Goal: Check status: Check status

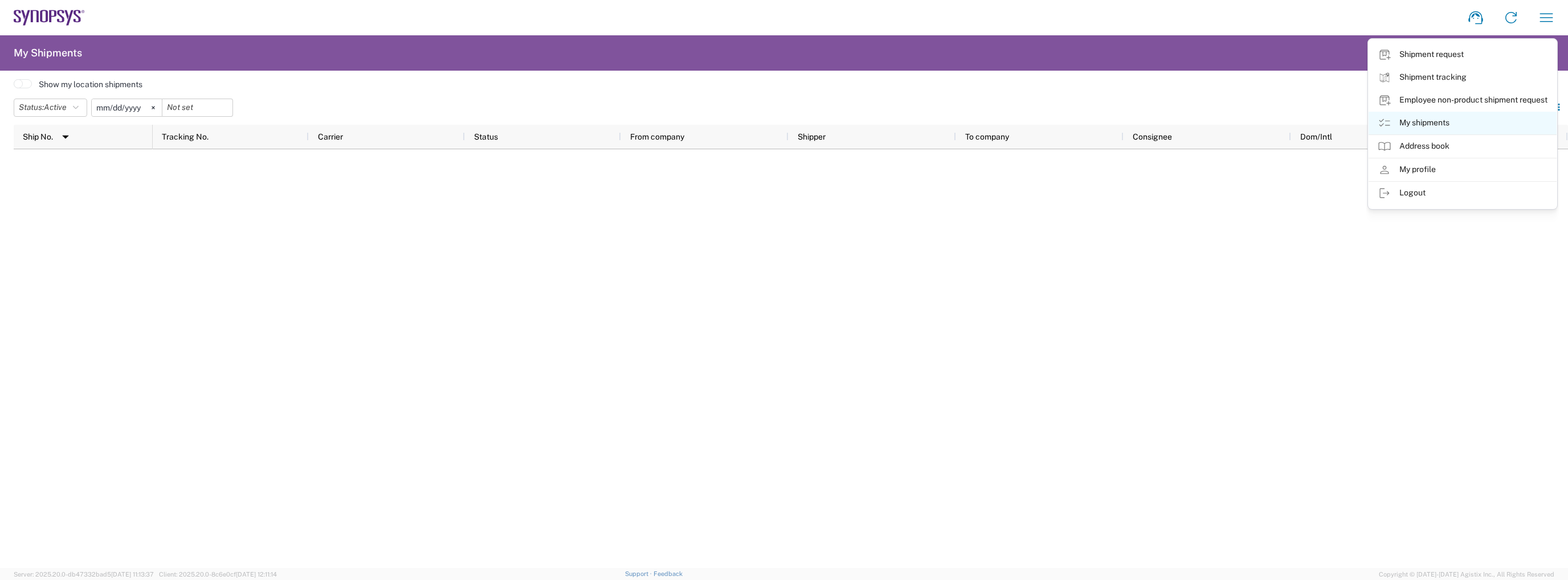
click at [1463, 125] on link "My shipments" at bounding box center [1462, 123] width 188 height 23
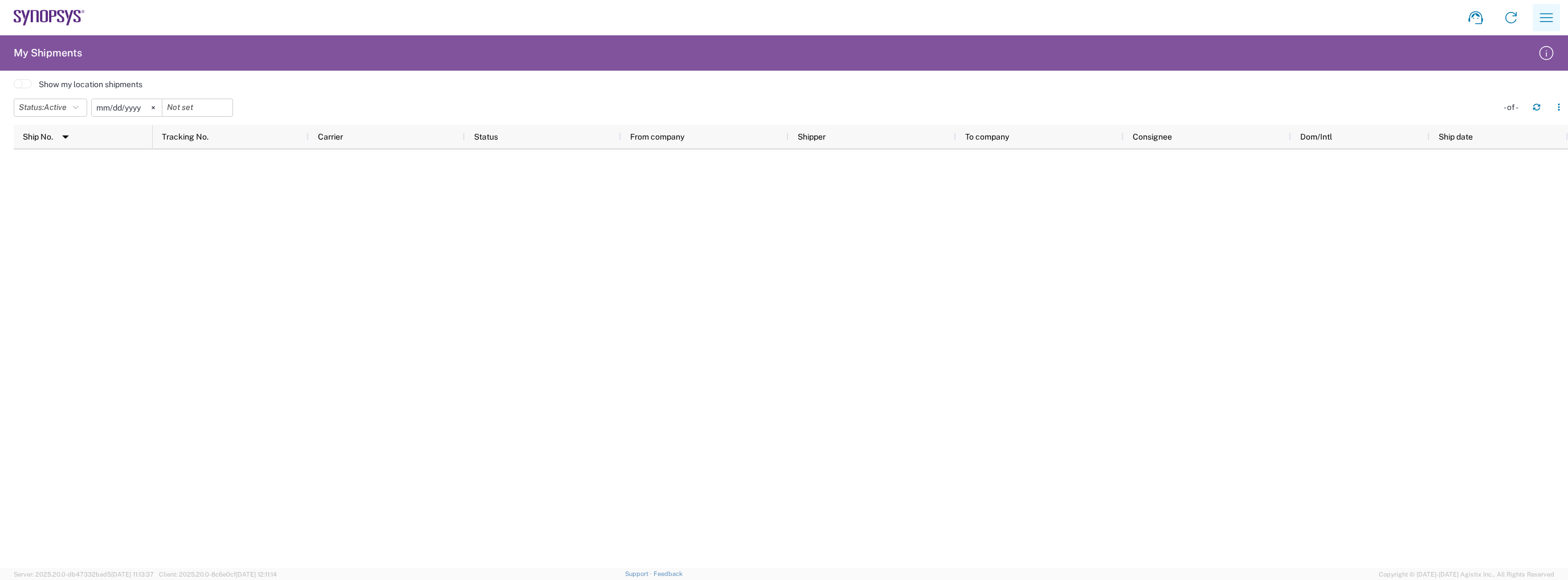
click at [1542, 11] on icon "button" at bounding box center [1546, 17] width 18 height 18
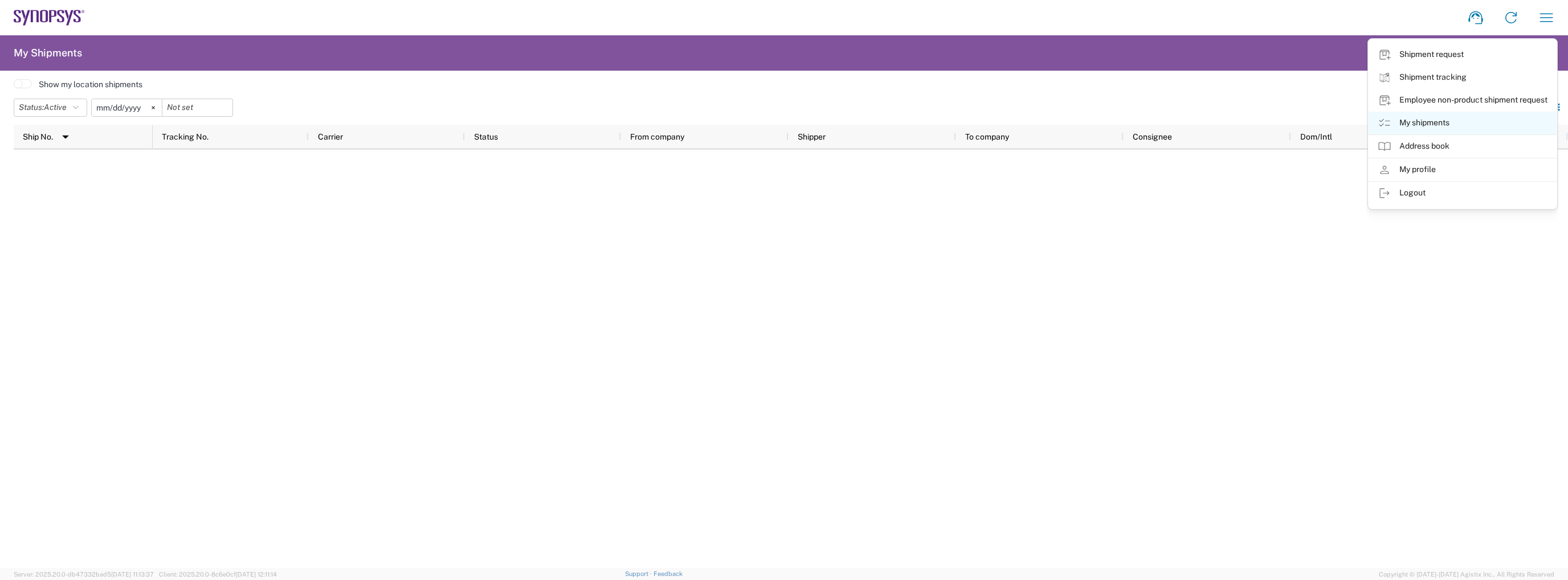
click at [1413, 122] on link "My shipments" at bounding box center [1462, 123] width 188 height 23
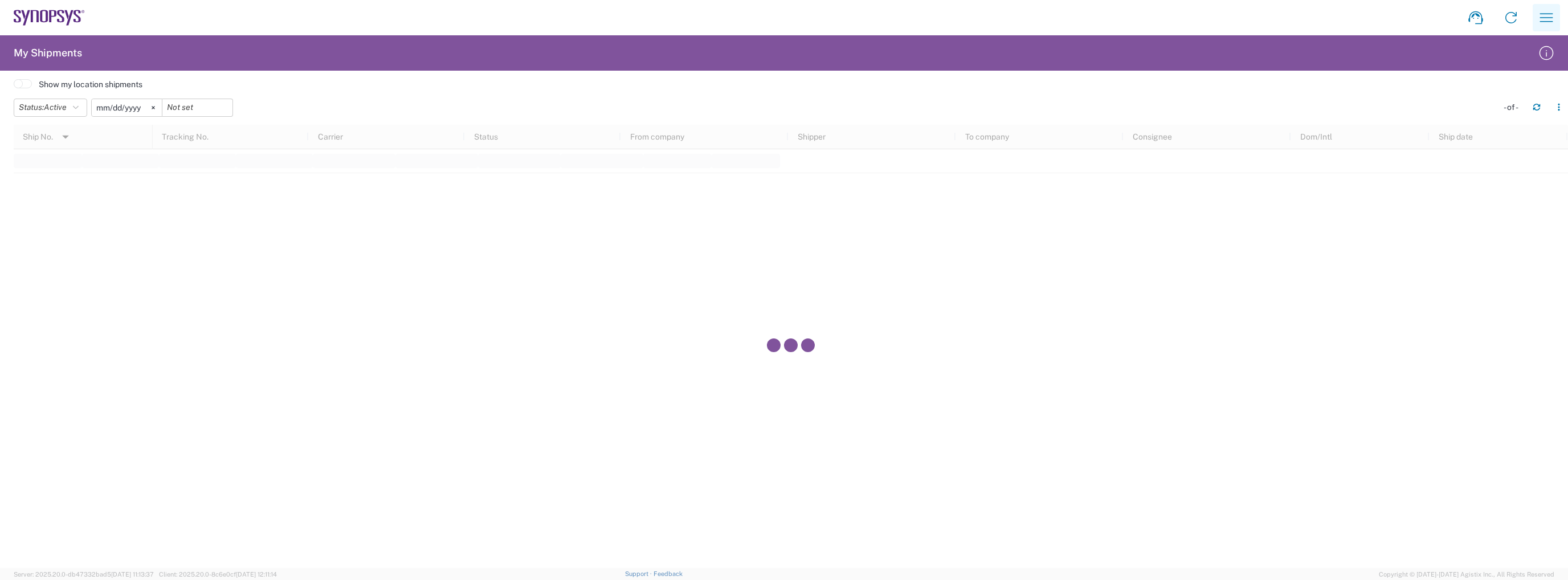
click at [1536, 15] on button "button" at bounding box center [1546, 18] width 27 height 27
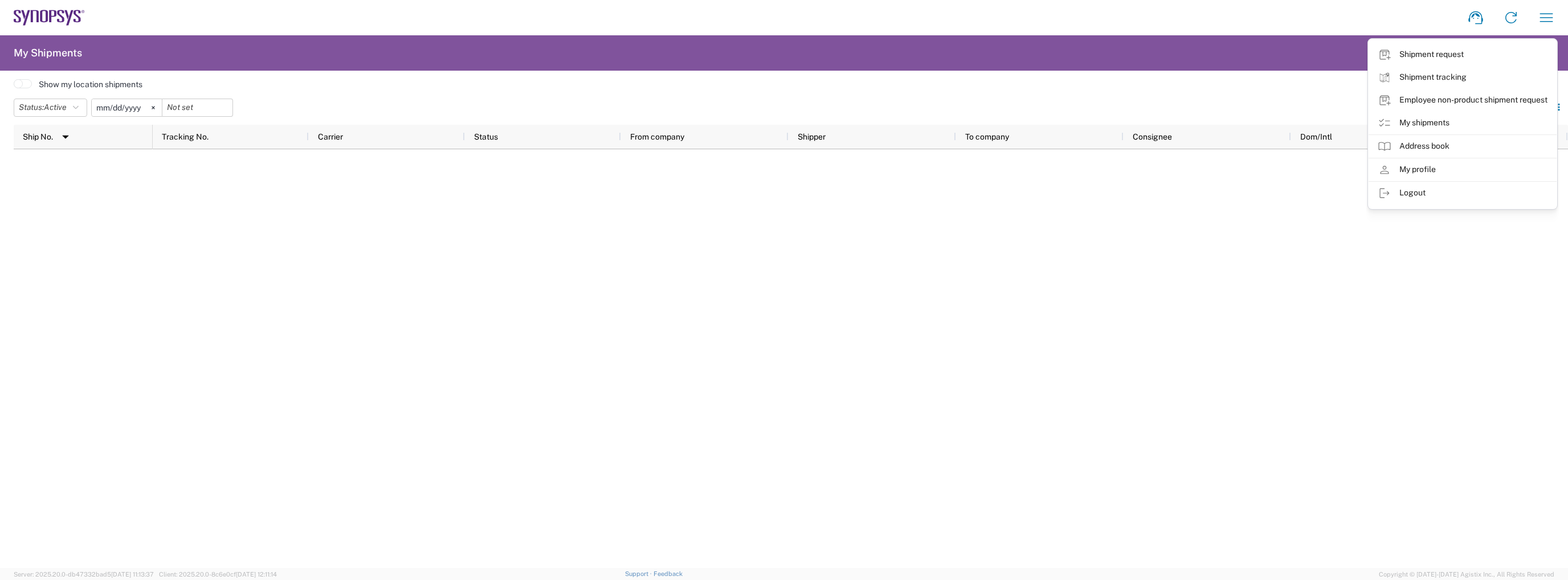
click at [852, 93] on header "Status: Active Active All Approved Booked Canceled Delivered Denied New On Hold…" at bounding box center [791, 108] width 1554 height 32
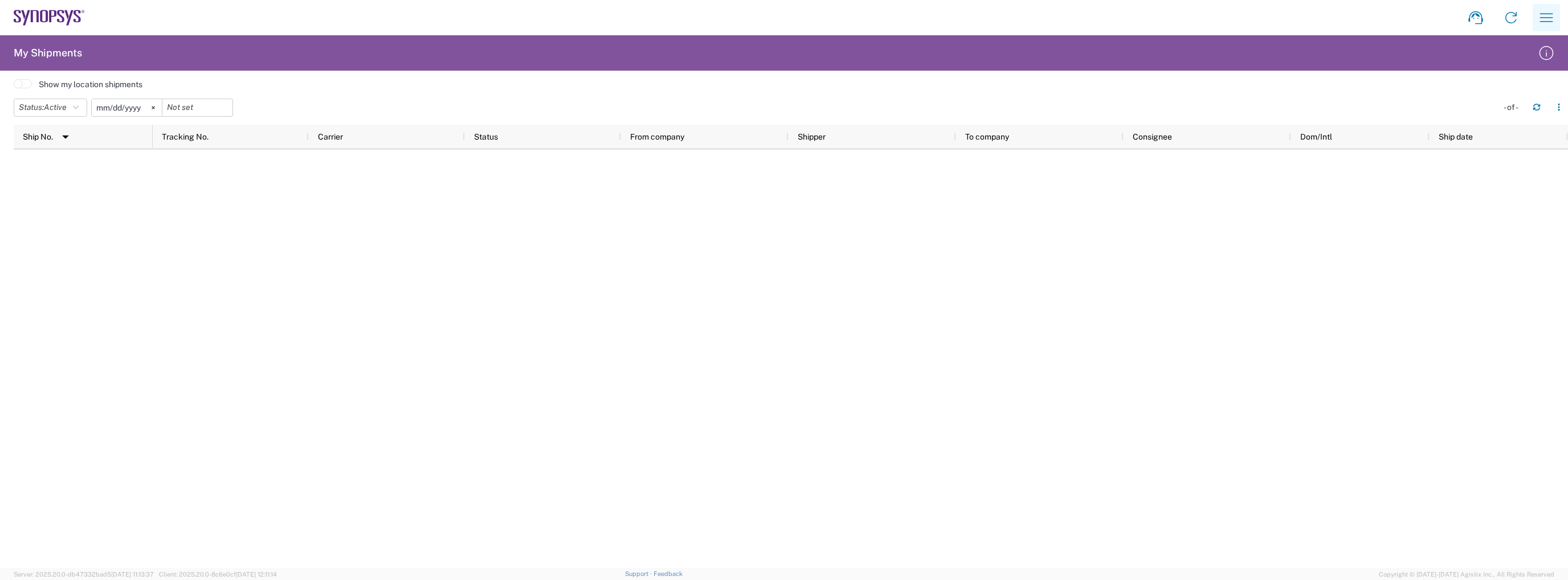
click at [1549, 21] on icon "button" at bounding box center [1546, 17] width 13 height 9
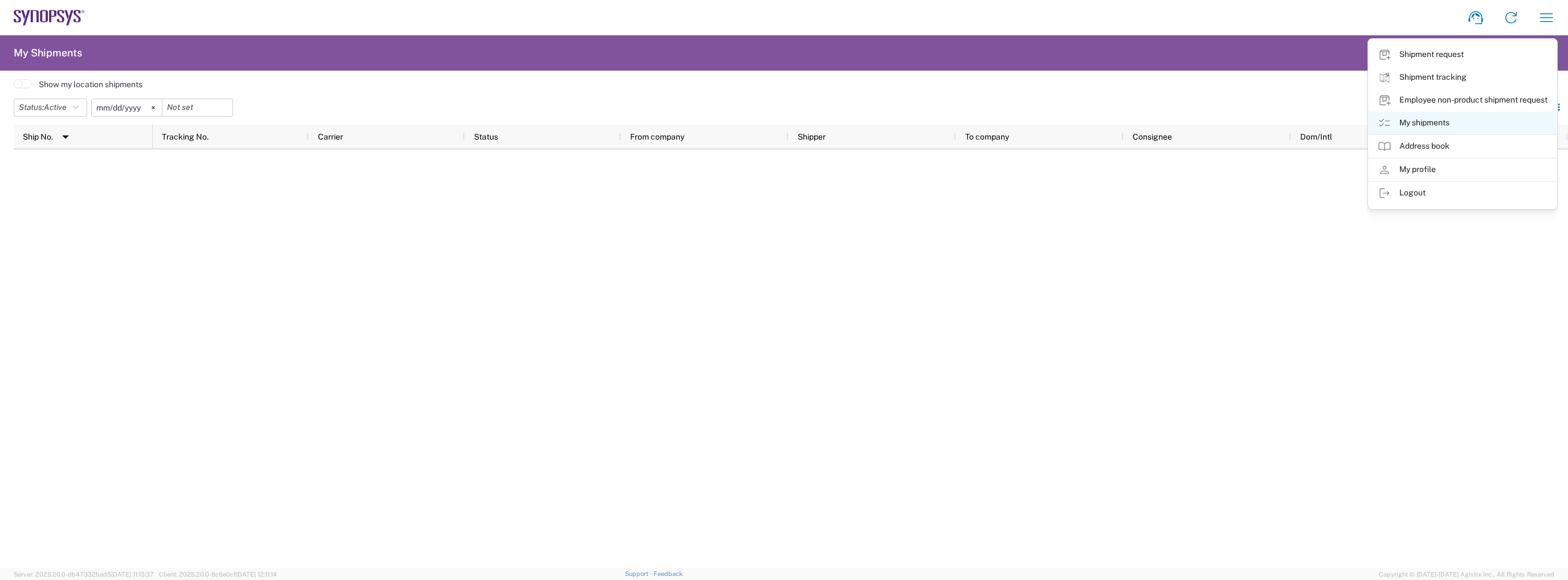
click at [1448, 127] on link "My shipments" at bounding box center [1462, 123] width 188 height 23
